Goal: Information Seeking & Learning: Learn about a topic

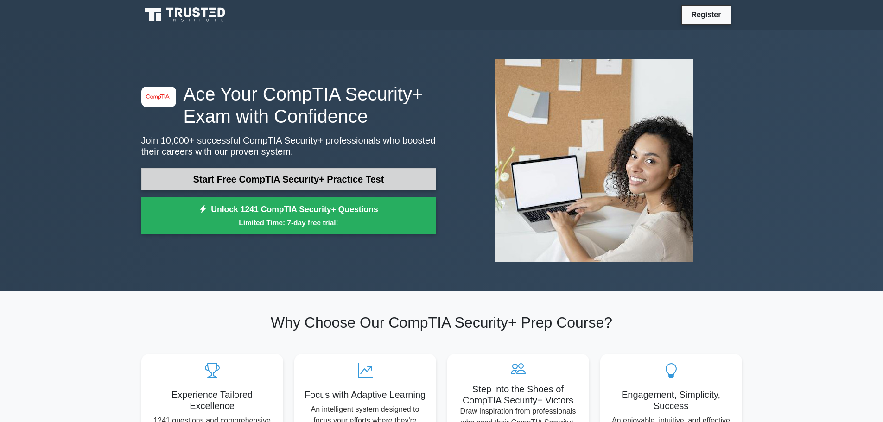
click at [358, 182] on link "Start Free CompTIA Security+ Practice Test" at bounding box center [288, 179] width 295 height 22
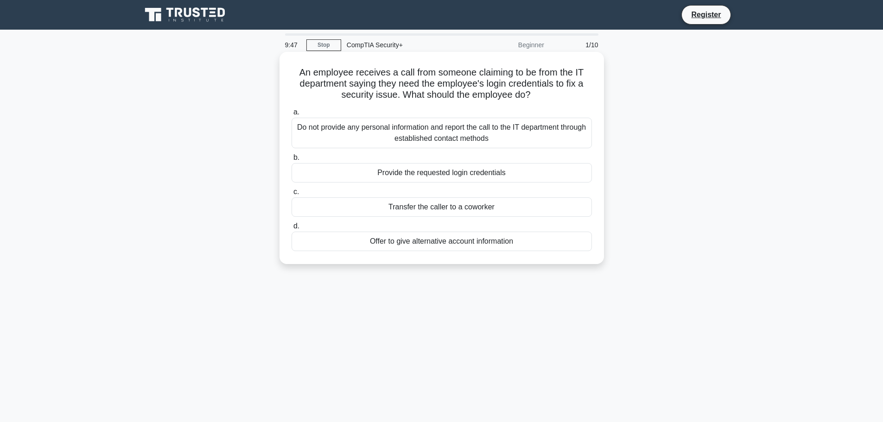
click at [494, 132] on div "Do not provide any personal information and report the call to the IT departmen…" at bounding box center [441, 133] width 300 height 31
click at [291, 115] on input "a. Do not provide any personal information and report the call to the IT depart…" at bounding box center [291, 112] width 0 height 6
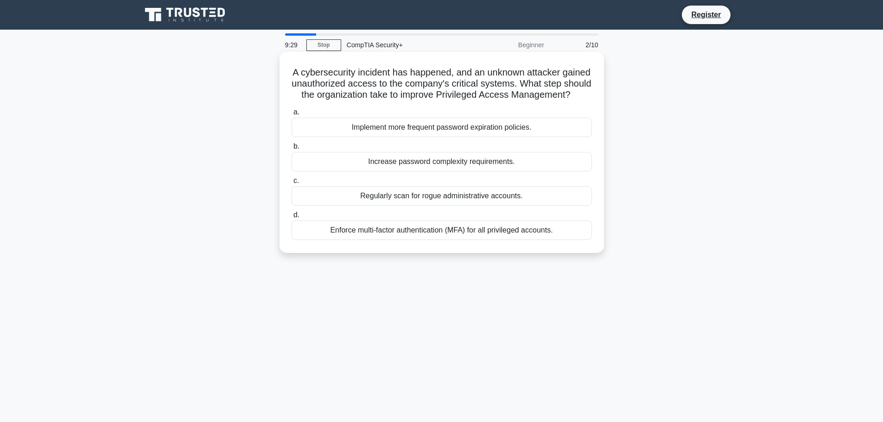
click at [458, 240] on div "Enforce multi-factor authentication (MFA) for all privileged accounts." at bounding box center [441, 230] width 300 height 19
click at [291, 218] on input "d. Enforce multi-factor authentication (MFA) for all privileged accounts." at bounding box center [291, 215] width 0 height 6
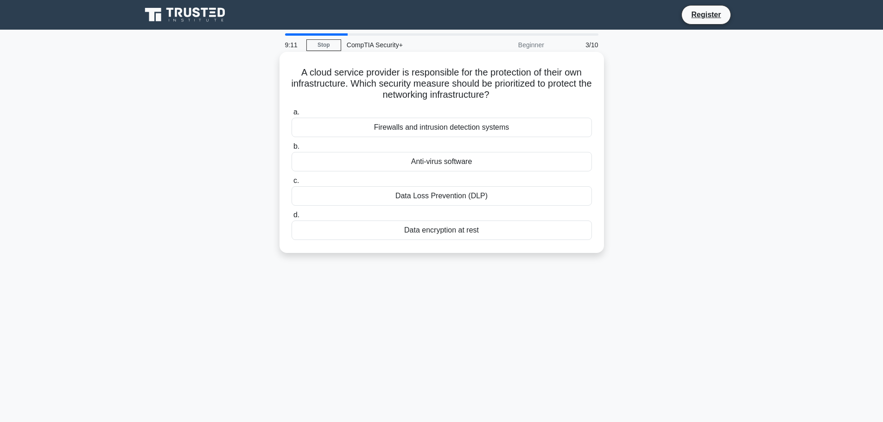
click at [415, 231] on div "Data encryption at rest" at bounding box center [441, 230] width 300 height 19
click at [291, 218] on input "d. Data encryption at rest" at bounding box center [291, 215] width 0 height 6
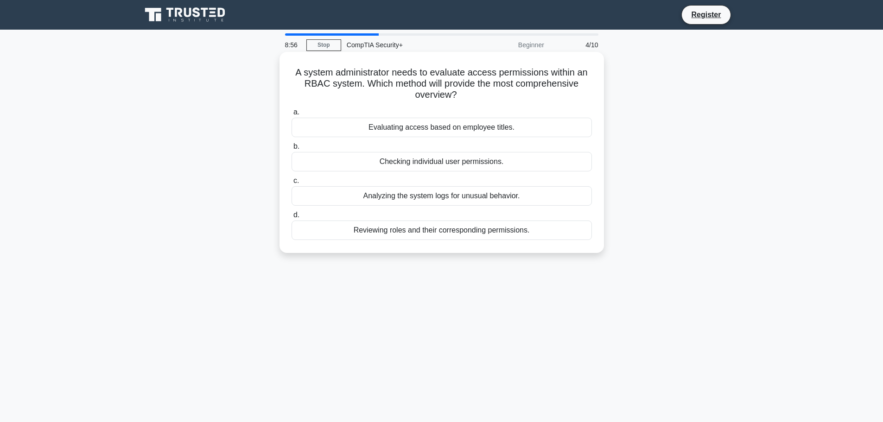
click at [446, 124] on div "Evaluating access based on employee titles." at bounding box center [441, 127] width 300 height 19
click at [291, 115] on input "a. Evaluating access based on employee titles." at bounding box center [291, 112] width 0 height 6
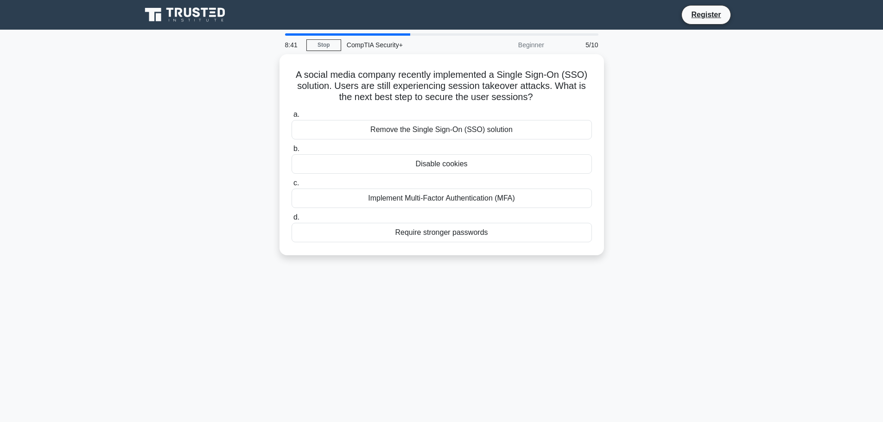
drag, startPoint x: 593, startPoint y: 221, endPoint x: 717, endPoint y: 222, distance: 124.2
click at [717, 222] on div "A social media company recently implemented a Single Sign-On (SSO) solution. Us…" at bounding box center [442, 160] width 612 height 212
click at [479, 233] on div "Require stronger passwords" at bounding box center [441, 230] width 300 height 19
click at [291, 218] on input "d. Require stronger passwords" at bounding box center [291, 215] width 0 height 6
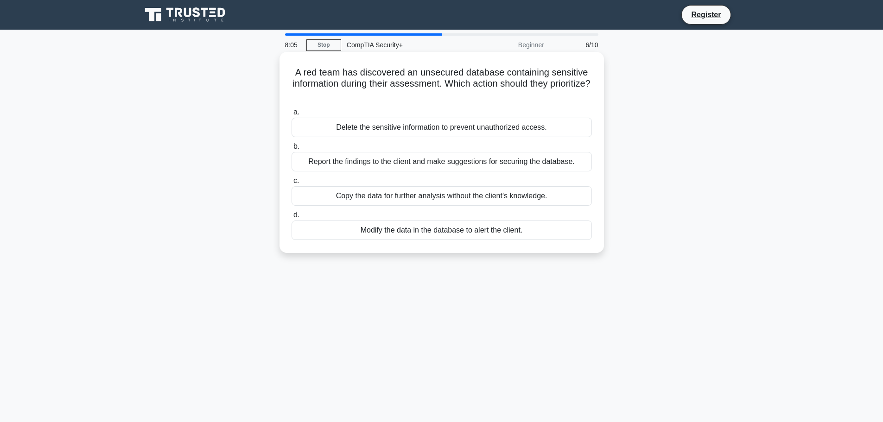
click at [546, 155] on div "Report the findings to the client and make suggestions for securing the databas…" at bounding box center [441, 161] width 300 height 19
click at [291, 150] on input "b. Report the findings to the client and make suggestions for securing the data…" at bounding box center [291, 147] width 0 height 6
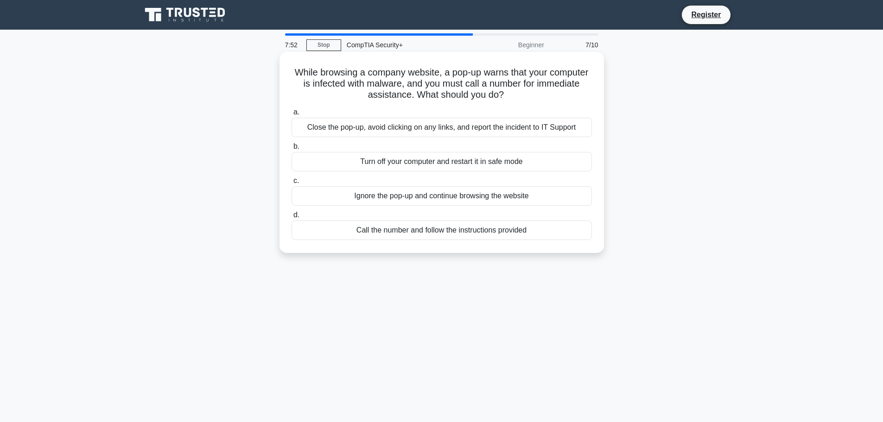
click at [527, 126] on div "Close the pop-up, avoid clicking on any links, and report the incident to IT Su…" at bounding box center [441, 127] width 300 height 19
click at [291, 115] on input "a. Close the pop-up, avoid clicking on any links, and report the incident to IT…" at bounding box center [291, 112] width 0 height 6
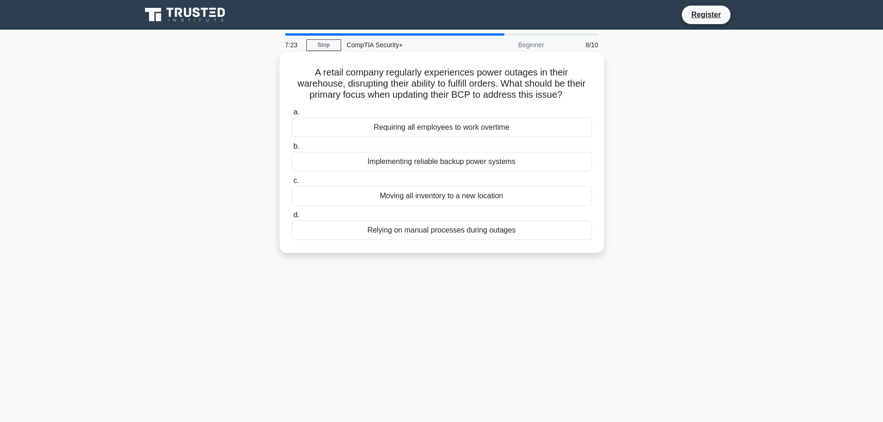
drag, startPoint x: 510, startPoint y: 168, endPoint x: 514, endPoint y: 179, distance: 11.7
click at [514, 179] on div "a. Requiring all employees to work overtime b. Implementing reliable backup pow…" at bounding box center [441, 173] width 311 height 137
click at [458, 153] on div "Implementing reliable backup power systems" at bounding box center [441, 161] width 300 height 19
click at [291, 150] on input "b. Implementing reliable backup power systems" at bounding box center [291, 147] width 0 height 6
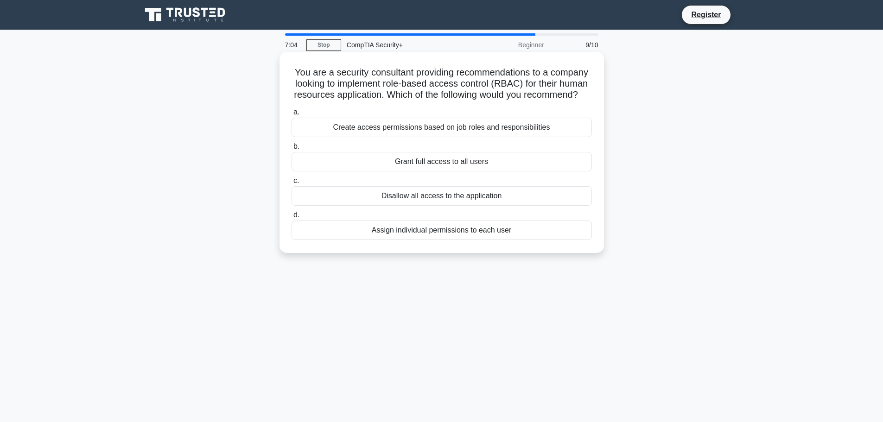
click at [509, 137] on div "Create access permissions based on job roles and responsibilities" at bounding box center [441, 127] width 300 height 19
click at [291, 115] on input "a. Create access permissions based on job roles and responsibilities" at bounding box center [291, 112] width 0 height 6
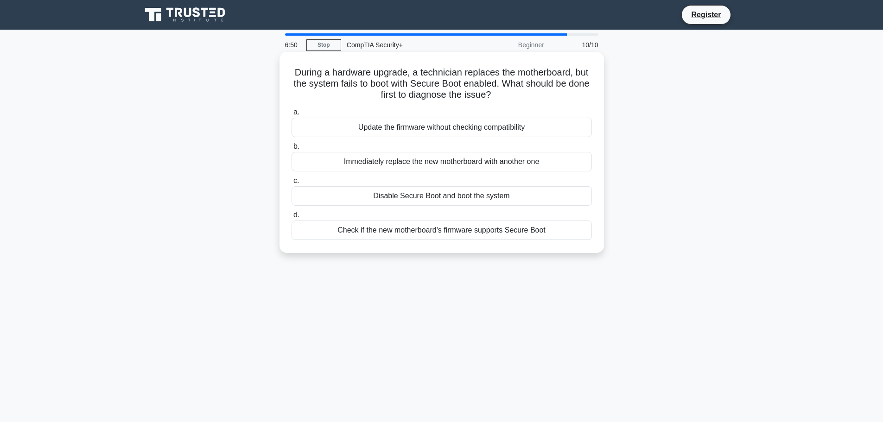
click at [467, 236] on div "Check if the new motherboard's firmware supports Secure Boot" at bounding box center [441, 230] width 300 height 19
click at [291, 218] on input "d. Check if the new motherboard's firmware supports Secure Boot" at bounding box center [291, 215] width 0 height 6
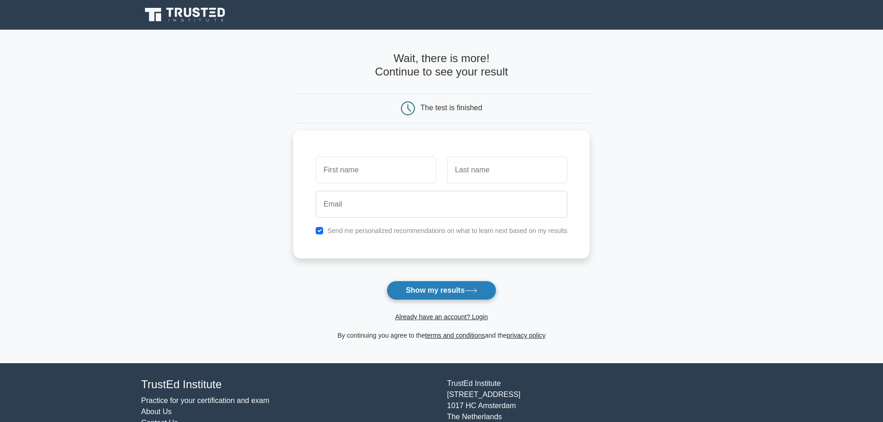
click at [474, 290] on icon at bounding box center [471, 290] width 13 height 5
click at [623, 275] on main "Wait, there is more! Continue to see your result The test is finished and the" at bounding box center [441, 197] width 883 height 334
